Goal: Find specific page/section

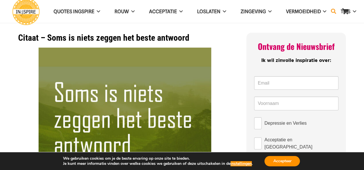
click at [332, 10] on icon "Zoeken" at bounding box center [333, 12] width 5 height 14
click at [332, 10] on button "Sluiten" at bounding box center [334, 11] width 10 height 10
click at [284, 162] on button "Accepteer" at bounding box center [281, 161] width 35 height 10
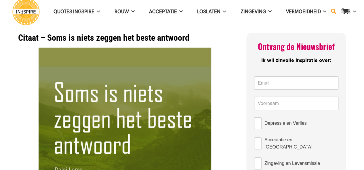
click at [332, 10] on icon "Zoeken" at bounding box center [333, 12] width 5 height 14
type input "fslsi lsms"
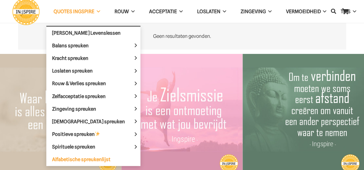
click at [97, 160] on span "Alfabetische spreukenlijst" at bounding box center [81, 160] width 58 height 6
